Goal: Task Accomplishment & Management: Complete application form

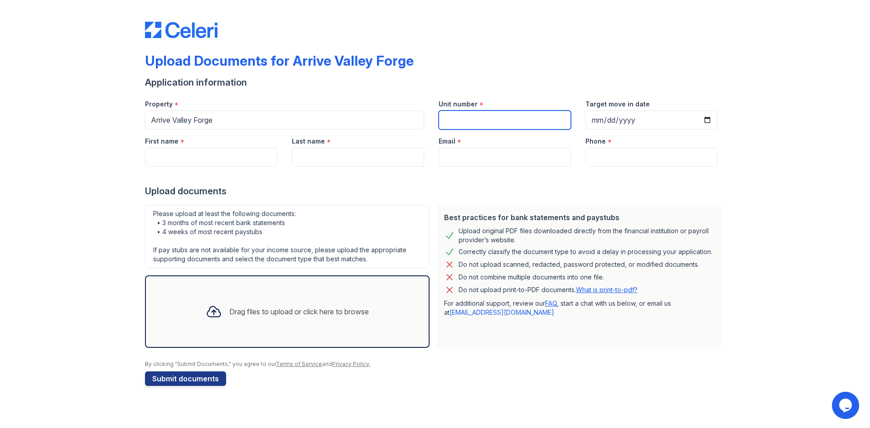
click at [487, 126] on input "Unit number" at bounding box center [505, 120] width 132 height 19
click at [184, 151] on input "First name" at bounding box center [211, 157] width 132 height 19
type input "[PERSON_NAME]"
type input "[EMAIL_ADDRESS][DOMAIN_NAME]"
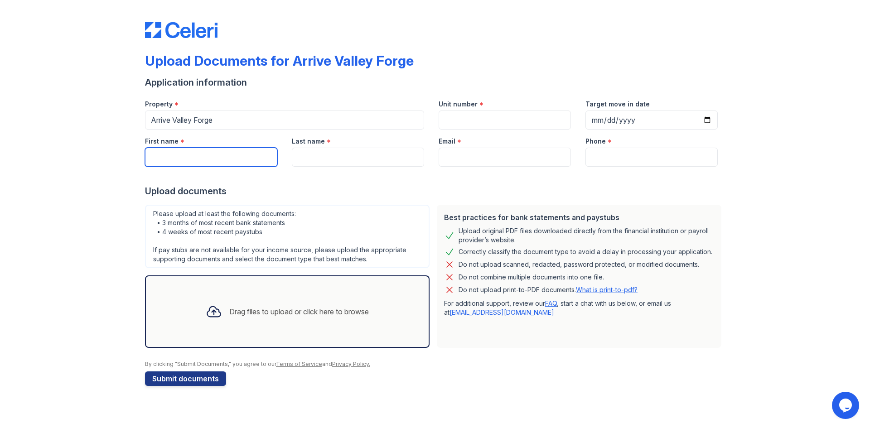
type input "6109306355"
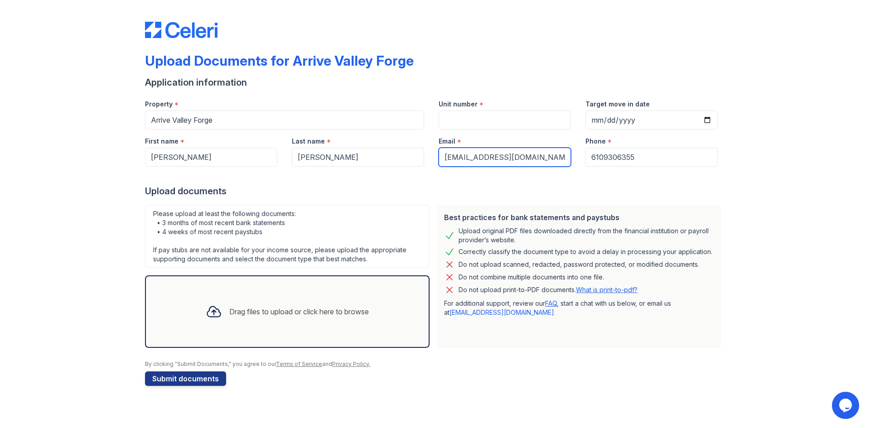
drag, startPoint x: 543, startPoint y: 157, endPoint x: 502, endPoint y: 157, distance: 40.8
click at [502, 157] on input "[EMAIL_ADDRESS][DOMAIN_NAME]" at bounding box center [505, 157] width 132 height 19
click at [494, 159] on input "[EMAIL_ADDRESS][DOMAIN_NAME]" at bounding box center [505, 157] width 132 height 19
drag, startPoint x: 551, startPoint y: 159, endPoint x: 510, endPoint y: 156, distance: 41.3
click at [510, 156] on input "[EMAIL_ADDRESS][DOMAIN_NAME]" at bounding box center [505, 157] width 132 height 19
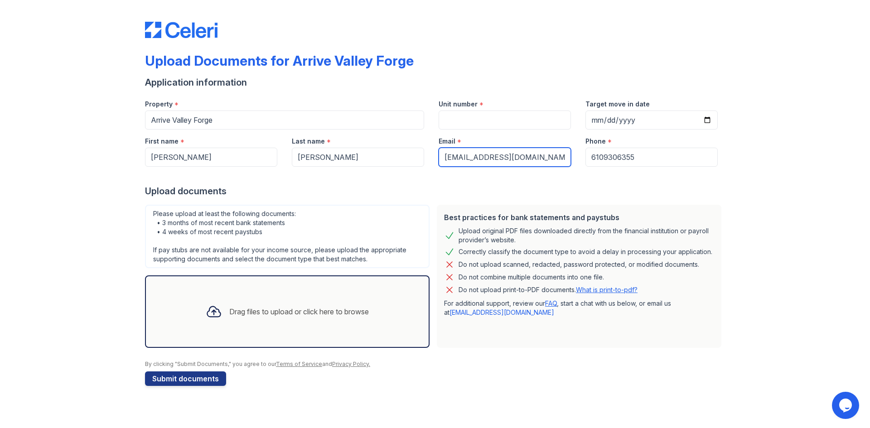
type input "[EMAIL_ADDRESS][DOMAIN_NAME]"
click at [473, 185] on div "Upload documents" at bounding box center [435, 191] width 580 height 13
click at [472, 111] on input "Unit number" at bounding box center [505, 120] width 132 height 19
drag, startPoint x: 492, startPoint y: 104, endPoint x: 435, endPoint y: 102, distance: 57.1
click at [435, 102] on div "Unit number *" at bounding box center [505, 110] width 147 height 37
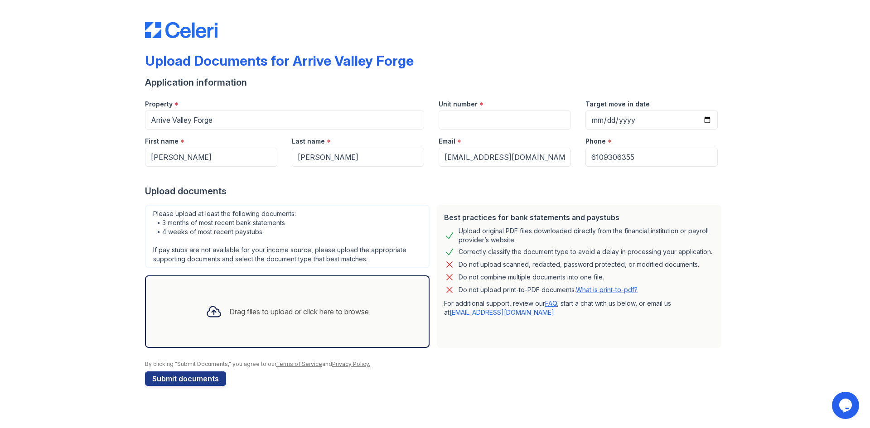
click at [432, 100] on div "Unit number *" at bounding box center [505, 110] width 147 height 37
click at [445, 104] on label "Unit number" at bounding box center [458, 104] width 39 height 9
click at [445, 111] on input "Unit number" at bounding box center [505, 120] width 132 height 19
click at [445, 104] on label "Unit number" at bounding box center [458, 104] width 39 height 9
click at [445, 111] on input "Unit number" at bounding box center [505, 120] width 132 height 19
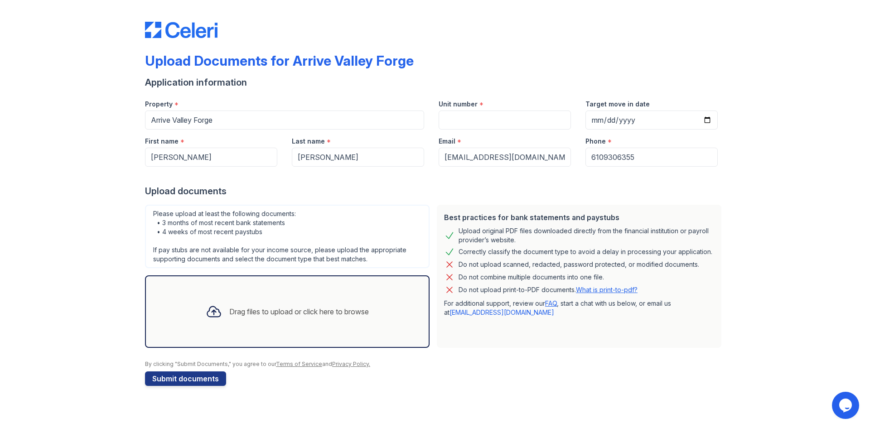
drag, startPoint x: 616, startPoint y: 88, endPoint x: 646, endPoint y: 92, distance: 30.6
click at [617, 88] on div "Application information" at bounding box center [435, 82] width 580 height 13
click at [597, 116] on input "Target move in date" at bounding box center [652, 120] width 132 height 19
click at [224, 227] on div "Please upload at least the following documents: • 3 months of most recent bank …" at bounding box center [287, 236] width 285 height 63
drag, startPoint x: 277, startPoint y: 229, endPoint x: 150, endPoint y: 222, distance: 127.6
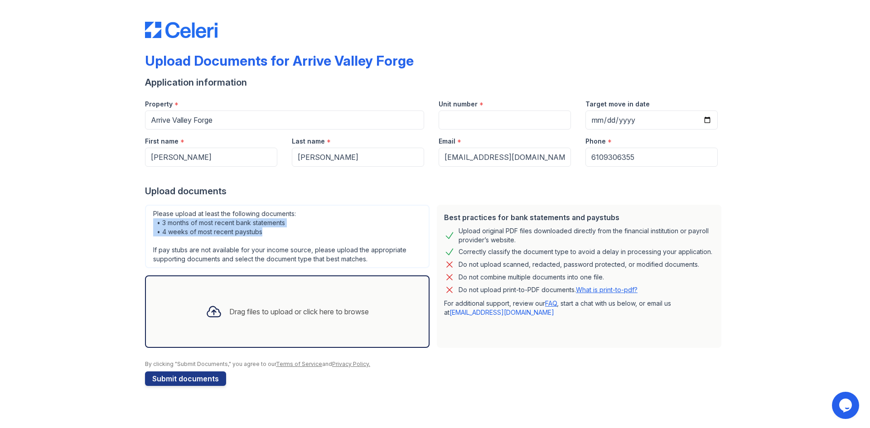
click at [150, 222] on div "Please upload at least the following documents: • 3 months of most recent bank …" at bounding box center [287, 236] width 285 height 63
click at [170, 232] on div "Please upload at least the following documents: • 3 months of most recent bank …" at bounding box center [287, 236] width 285 height 63
drag, startPoint x: 268, startPoint y: 236, endPoint x: 138, endPoint y: 218, distance: 131.3
click at [138, 218] on div "Upload Documents for Arrive Valley Forge Application information Property * [GE…" at bounding box center [435, 202] width 841 height 404
click at [264, 230] on div "Please upload at least the following documents: • 3 months of most recent bank …" at bounding box center [287, 236] width 285 height 63
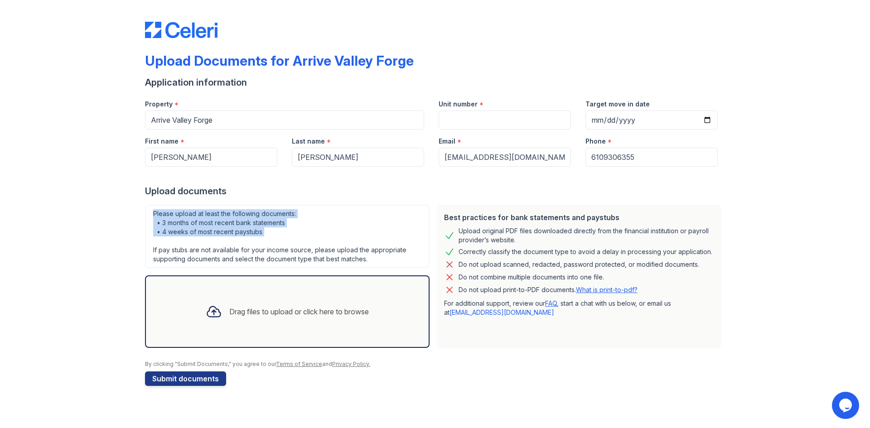
drag, startPoint x: 264, startPoint y: 230, endPoint x: 145, endPoint y: 210, distance: 121.0
click at [145, 210] on div "Please upload at least the following documents: • 3 months of most recent bank …" at bounding box center [287, 276] width 292 height 151
click at [286, 229] on div "Please upload at least the following documents: • 3 months of most recent bank …" at bounding box center [287, 236] width 285 height 63
drag, startPoint x: 248, startPoint y: 228, endPoint x: 146, endPoint y: 210, distance: 103.5
click at [146, 210] on div "Please upload at least the following documents: • 3 months of most recent bank …" at bounding box center [287, 236] width 285 height 63
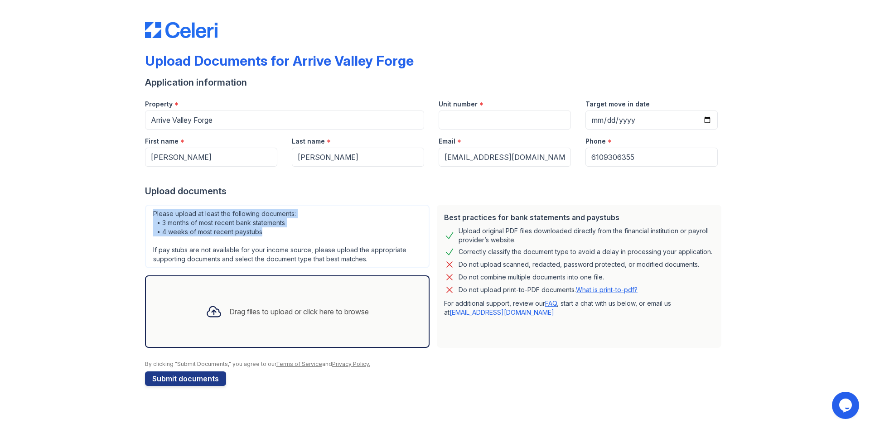
click at [151, 212] on div "Please upload at least the following documents: • 3 months of most recent bank …" at bounding box center [287, 236] width 285 height 63
drag, startPoint x: 151, startPoint y: 212, endPoint x: 267, endPoint y: 234, distance: 118.5
click at [267, 234] on div "Please upload at least the following documents: • 3 months of most recent bank …" at bounding box center [287, 236] width 285 height 63
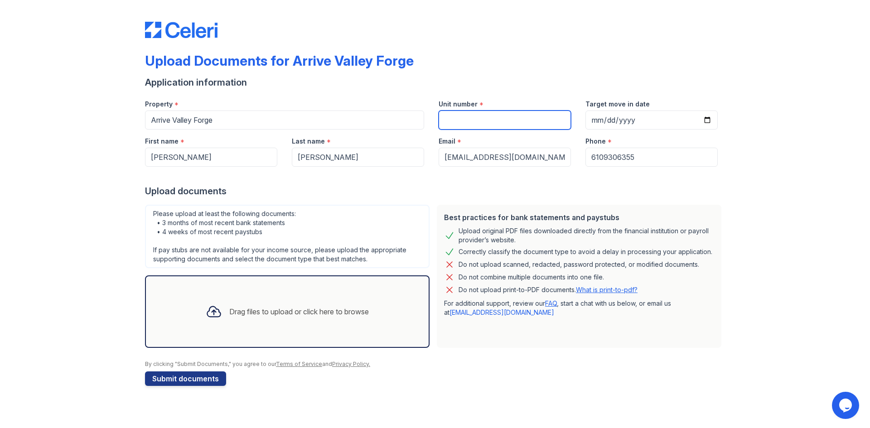
click at [529, 113] on input "Unit number" at bounding box center [505, 120] width 132 height 19
drag, startPoint x: 485, startPoint y: 103, endPoint x: 437, endPoint y: 101, distance: 47.2
click at [437, 101] on div "Unit number *" at bounding box center [505, 110] width 147 height 37
click at [477, 96] on div "Unit number *" at bounding box center [505, 101] width 132 height 18
drag, startPoint x: 490, startPoint y: 103, endPoint x: 436, endPoint y: 95, distance: 54.6
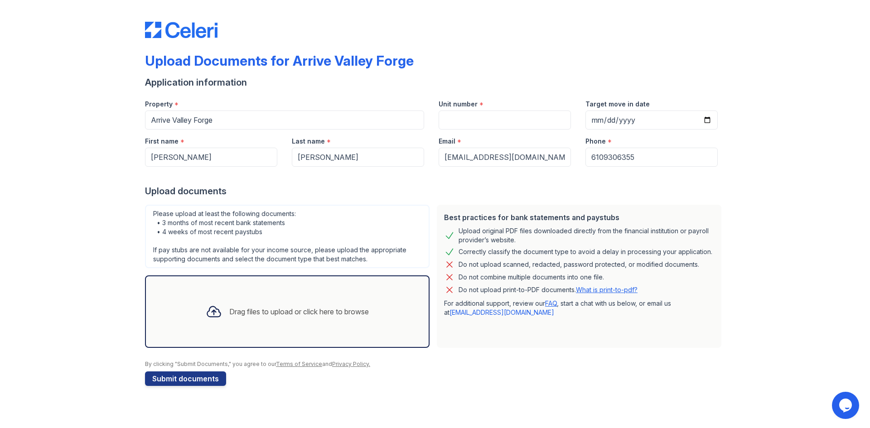
click at [436, 95] on div "Unit number *" at bounding box center [505, 110] width 147 height 37
click at [468, 88] on div "Application information" at bounding box center [435, 82] width 580 height 13
click at [481, 125] on input "Unit number" at bounding box center [505, 120] width 132 height 19
click at [468, 117] on input "Unit number" at bounding box center [505, 120] width 132 height 19
type input "4102"
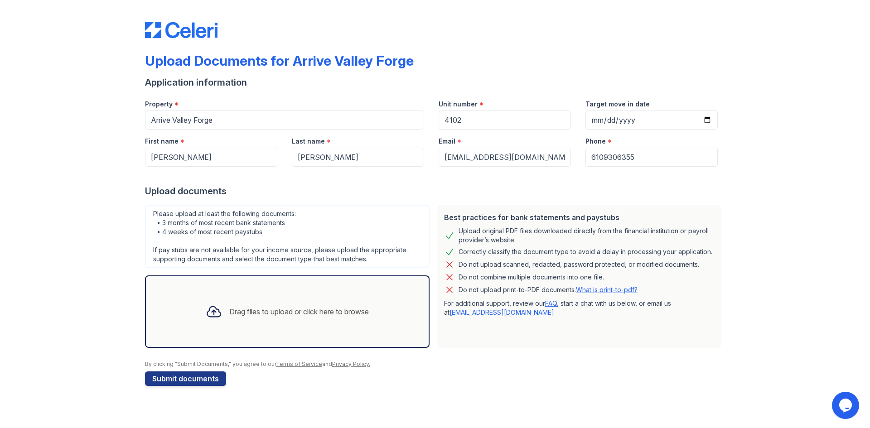
click at [443, 192] on div "Upload documents" at bounding box center [435, 191] width 580 height 13
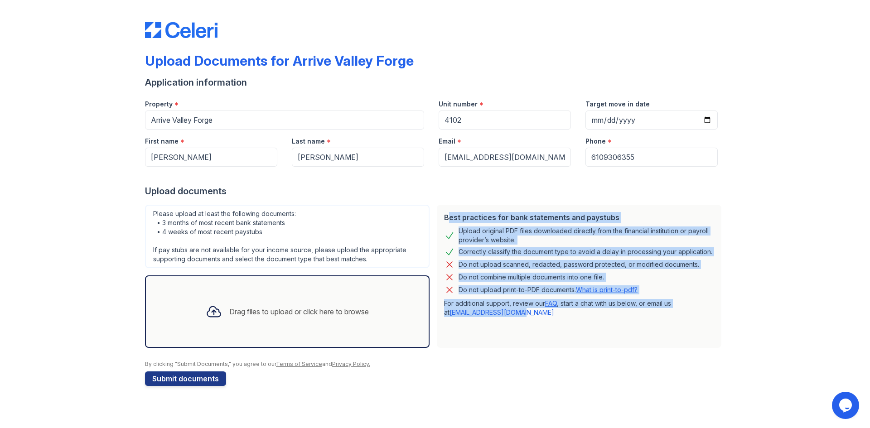
drag, startPoint x: 529, startPoint y: 313, endPoint x: 446, endPoint y: 221, distance: 123.9
click at [446, 221] on div "Best practices for bank statements and paystubs Upload original PDF files downl…" at bounding box center [579, 276] width 285 height 143
click at [576, 315] on p "For additional support, review our FAQ , start a chat with us below, or email u…" at bounding box center [579, 308] width 270 height 18
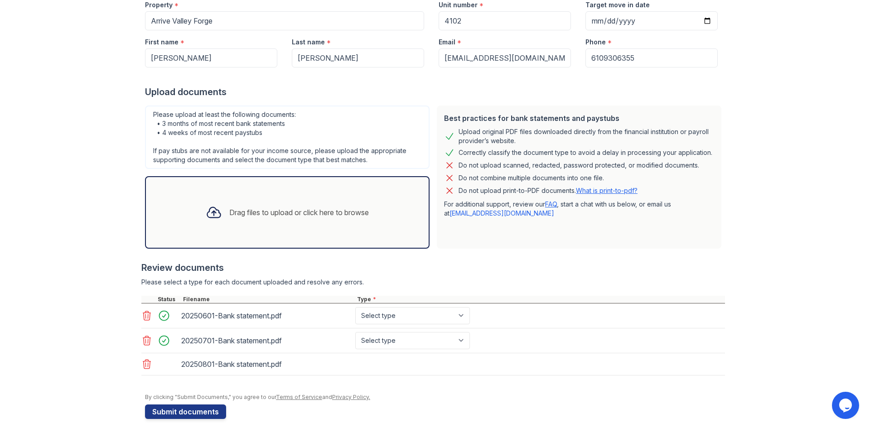
scroll to position [108, 0]
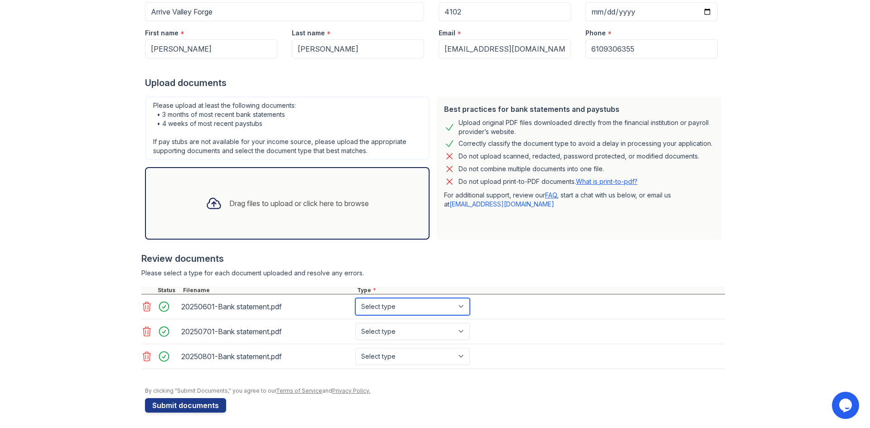
click at [394, 308] on select "Select type Paystub Bank Statement Offer Letter Tax Documents Benefit Award Let…" at bounding box center [412, 306] width 115 height 17
select select "bank_statement"
click at [355, 298] on select "Select type Paystub Bank Statement Offer Letter Tax Documents Benefit Award Let…" at bounding box center [412, 306] width 115 height 17
click at [389, 332] on select "Select type Paystub Bank Statement Offer Letter Tax Documents Benefit Award Let…" at bounding box center [412, 331] width 115 height 17
select select "bank_statement"
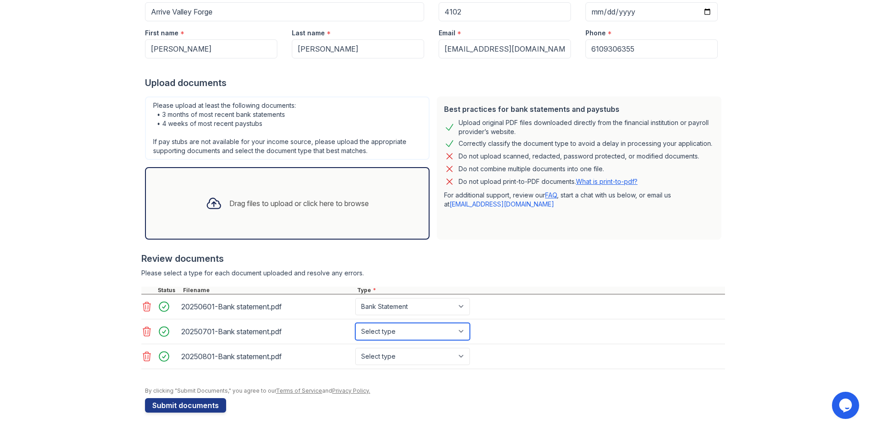
click at [355, 323] on select "Select type Paystub Bank Statement Offer Letter Tax Documents Benefit Award Let…" at bounding box center [412, 331] width 115 height 17
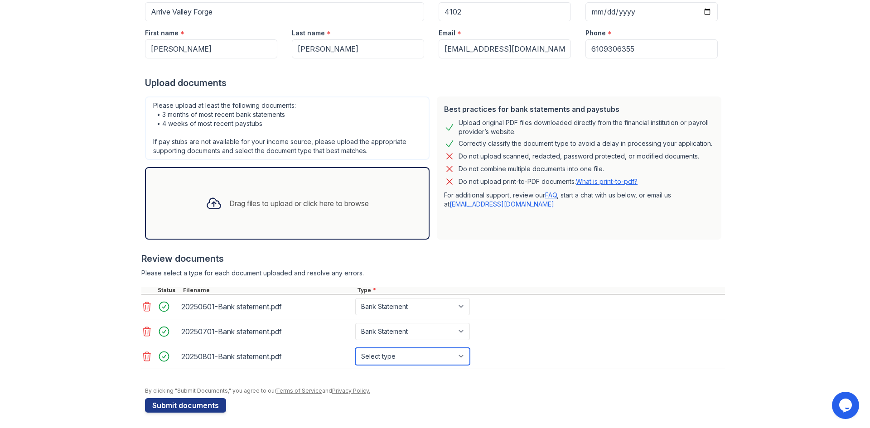
click at [393, 358] on select "Select type Paystub Bank Statement Offer Letter Tax Documents Benefit Award Let…" at bounding box center [412, 356] width 115 height 17
select select "bank_statement"
click at [355, 348] on select "Select type Paystub Bank Statement Offer Letter Tax Documents Benefit Award Let…" at bounding box center [412, 356] width 115 height 17
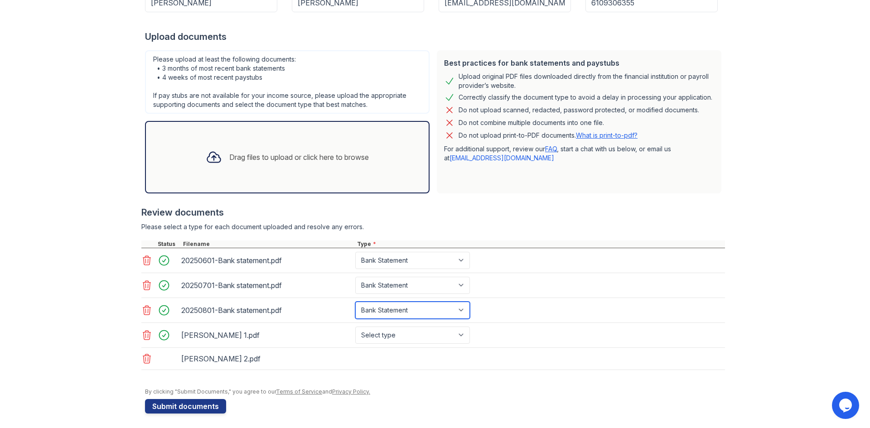
scroll to position [158, 0]
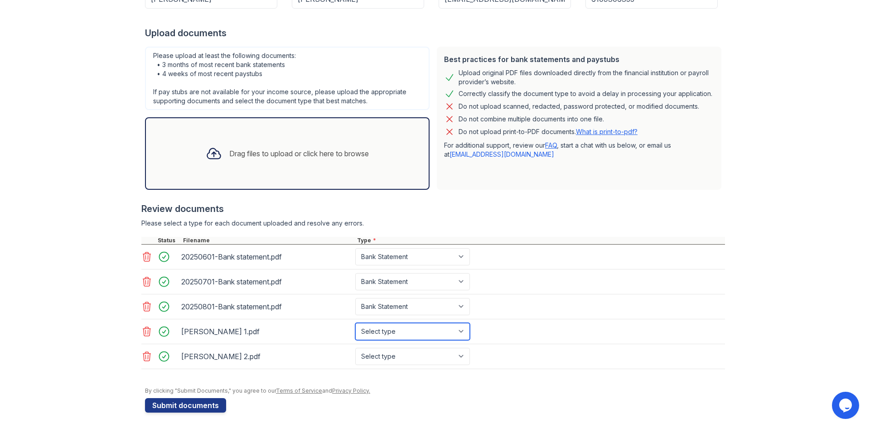
click at [398, 331] on select "Select type Paystub Bank Statement Offer Letter Tax Documents Benefit Award Let…" at bounding box center [412, 331] width 115 height 17
select select "paystub"
click at [355, 323] on select "Select type Paystub Bank Statement Offer Letter Tax Documents Benefit Award Let…" at bounding box center [412, 331] width 115 height 17
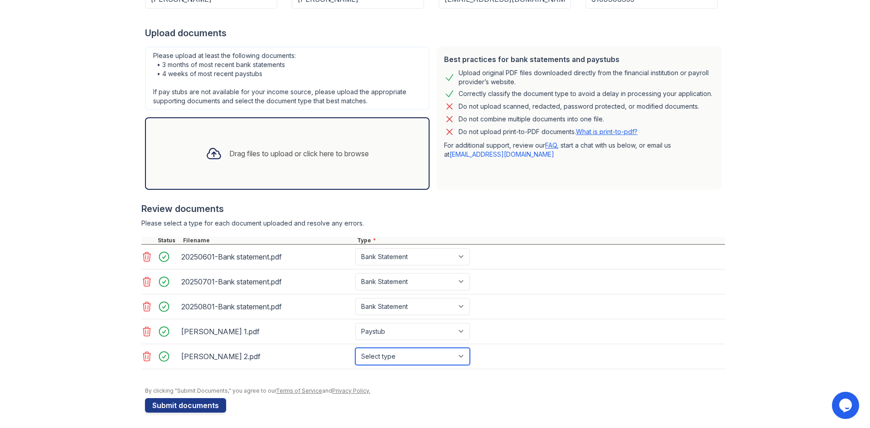
click at [431, 354] on select "Select type Paystub Bank Statement Offer Letter Tax Documents Benefit Award Let…" at bounding box center [412, 356] width 115 height 17
select select "paystub"
click at [355, 348] on select "Select type Paystub Bank Statement Offer Letter Tax Documents Benefit Award Let…" at bounding box center [412, 356] width 115 height 17
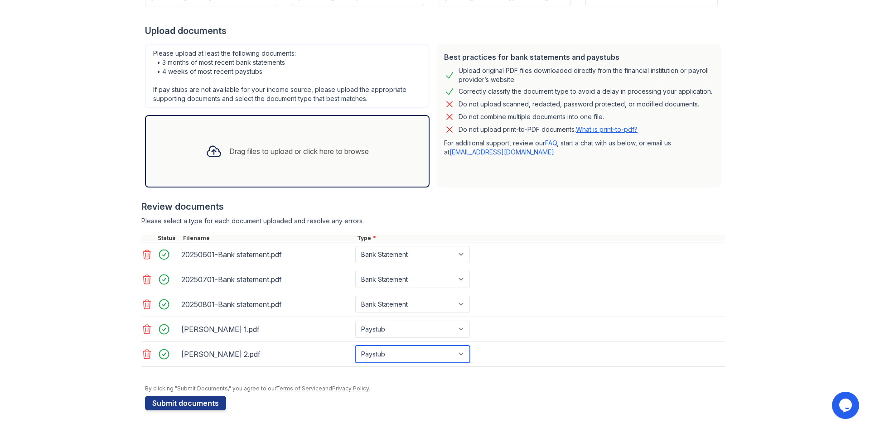
scroll to position [161, 0]
click at [198, 405] on button "Submit documents" at bounding box center [185, 403] width 81 height 15
